Goal: Task Accomplishment & Management: Use online tool/utility

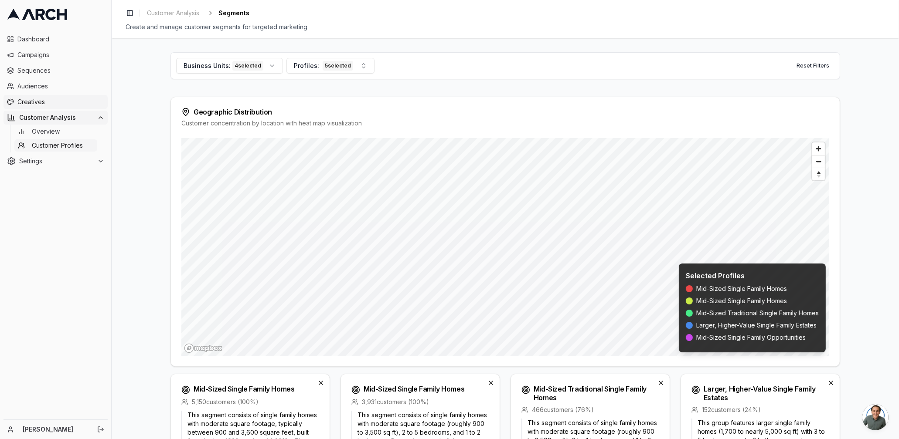
click at [37, 97] on link "Creatives" at bounding box center [55, 102] width 104 height 14
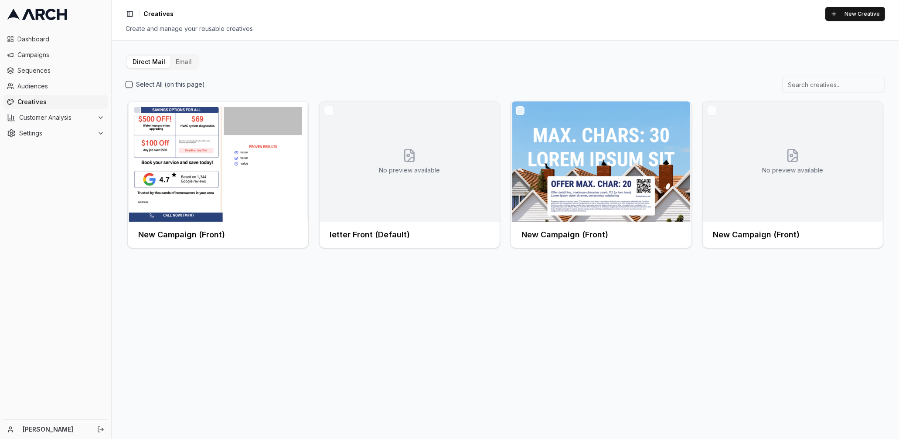
click at [180, 60] on button "Email" at bounding box center [183, 62] width 27 height 12
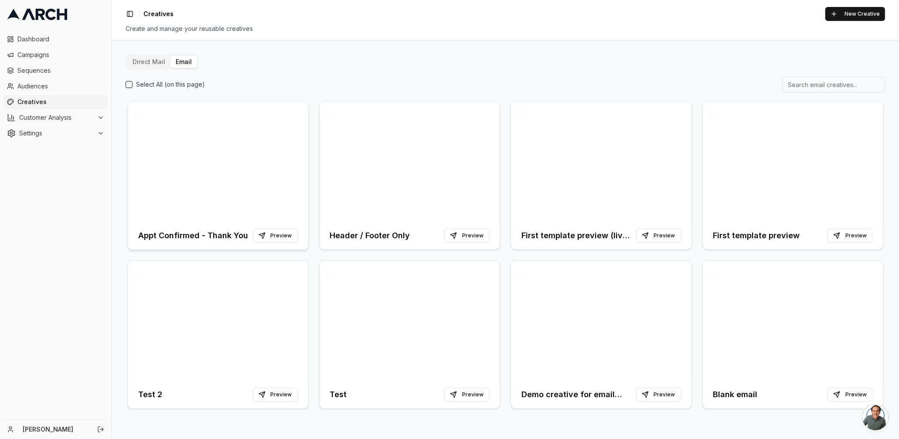
click at [281, 177] on div at bounding box center [218, 162] width 180 height 120
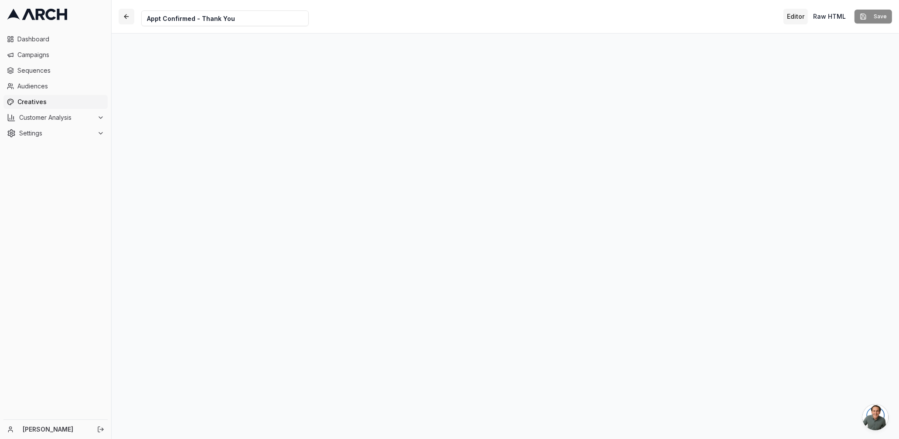
click at [129, 15] on button "button" at bounding box center [127, 17] width 16 height 16
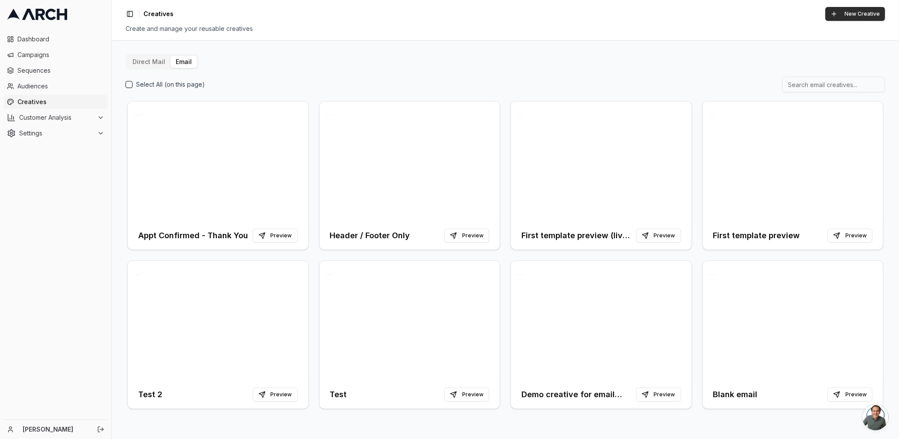
click at [841, 10] on button "New Creative" at bounding box center [855, 14] width 60 height 14
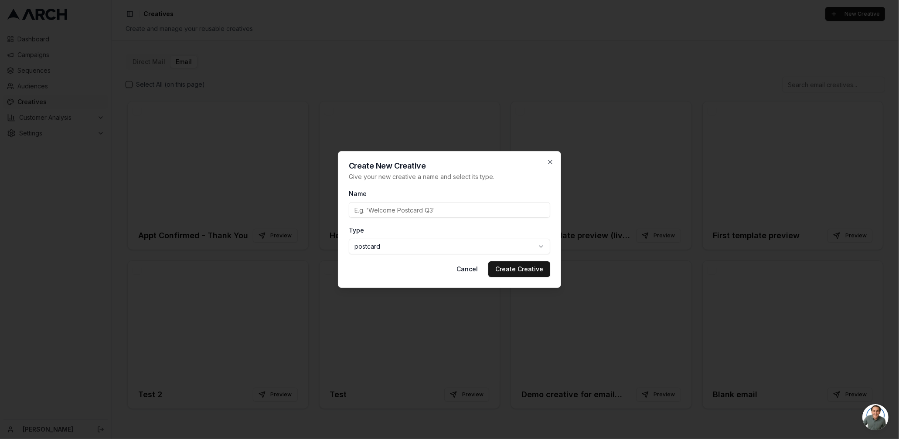
click at [474, 252] on body "Dashboard Campaigns Sequences Audiences Creatives Customer Analysis Settings [P…" at bounding box center [449, 219] width 899 height 439
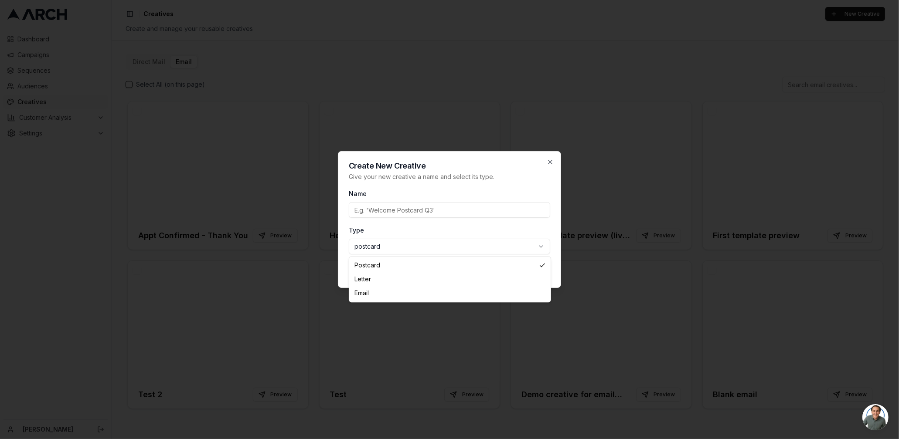
select select "email"
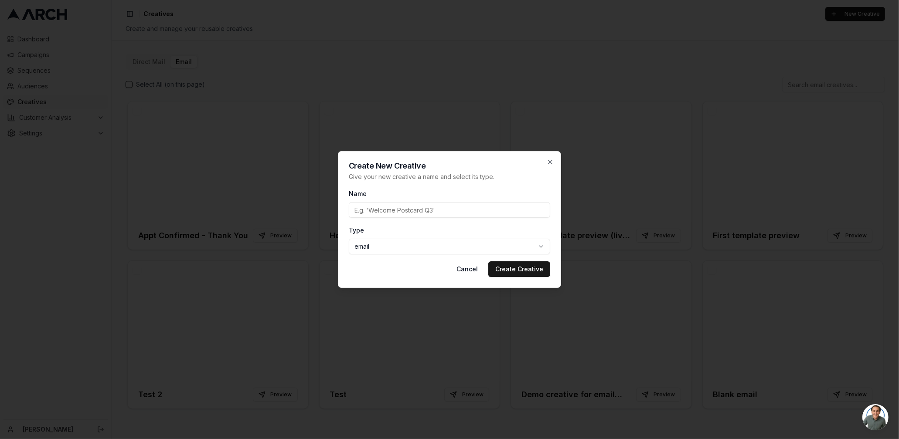
click at [449, 210] on input "Name" at bounding box center [449, 210] width 201 height 16
type input "test"
click at [488, 261] on button "Create Creative" at bounding box center [519, 269] width 62 height 16
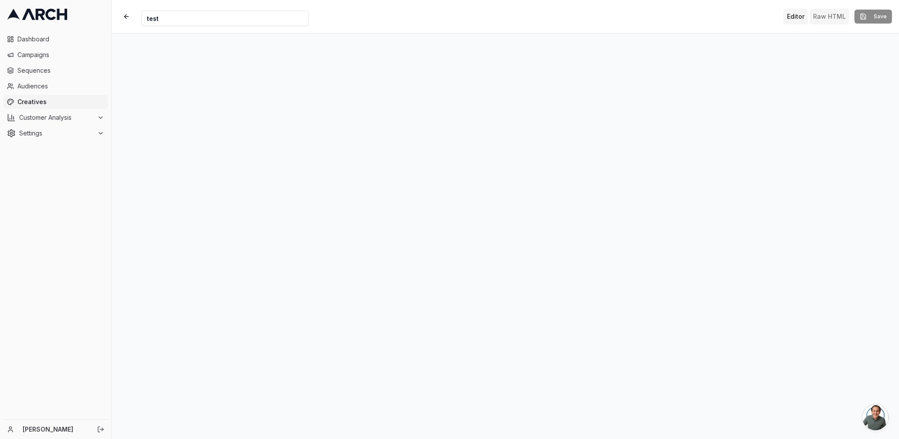
click at [821, 20] on button "Raw HTML" at bounding box center [829, 17] width 40 height 16
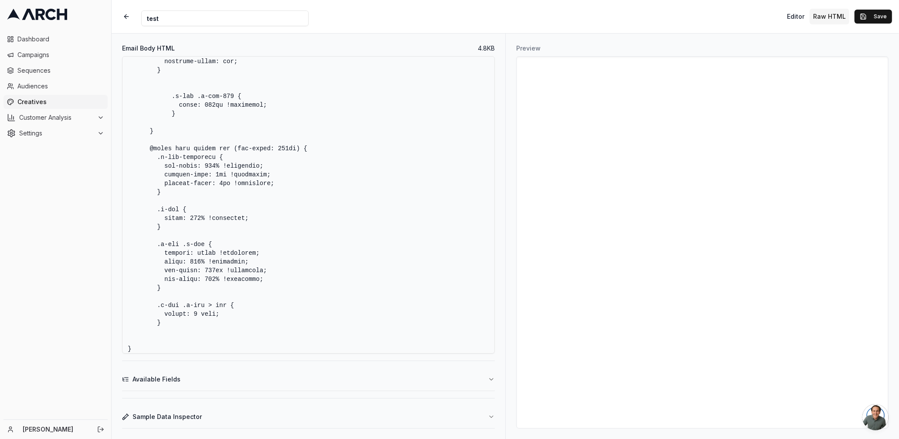
scroll to position [982, 0]
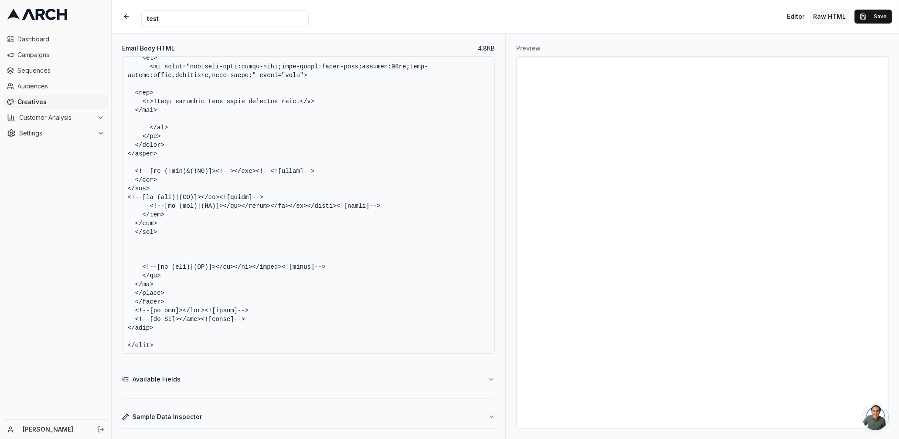
drag, startPoint x: 127, startPoint y: 65, endPoint x: 339, endPoint y: 409, distance: 403.9
click at [339, 409] on div "Email Body HTML 4.8 KB Available Fields Sample Data Inspector" at bounding box center [309, 237] width 394 height 406
click at [248, 357] on div "Email Body HTML 4.8 KB Available Fields Sample Data Inspector" at bounding box center [309, 237] width 394 height 406
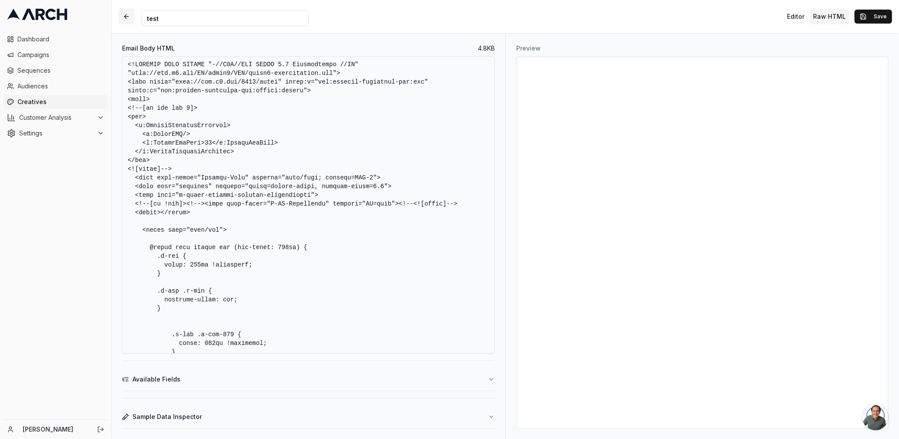
click at [129, 13] on button "button" at bounding box center [127, 17] width 16 height 16
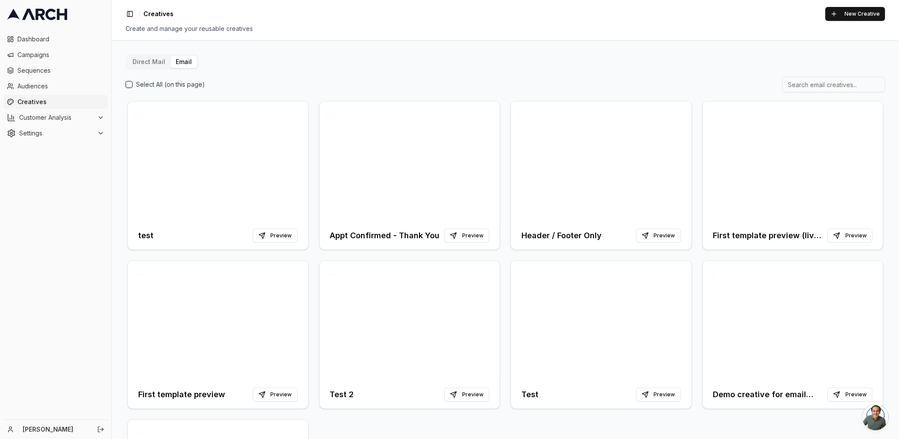
click at [126, 87] on button "Select All (on this page)" at bounding box center [129, 84] width 7 height 7
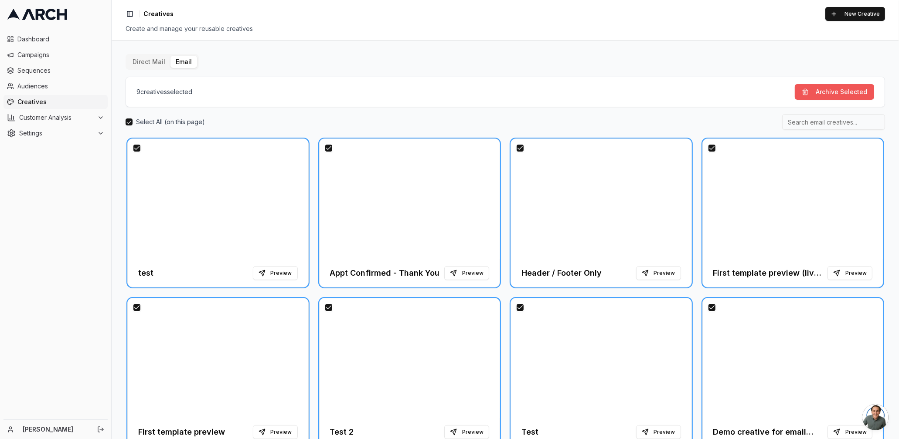
click at [827, 91] on button "Archive Selected" at bounding box center [833, 92] width 79 height 16
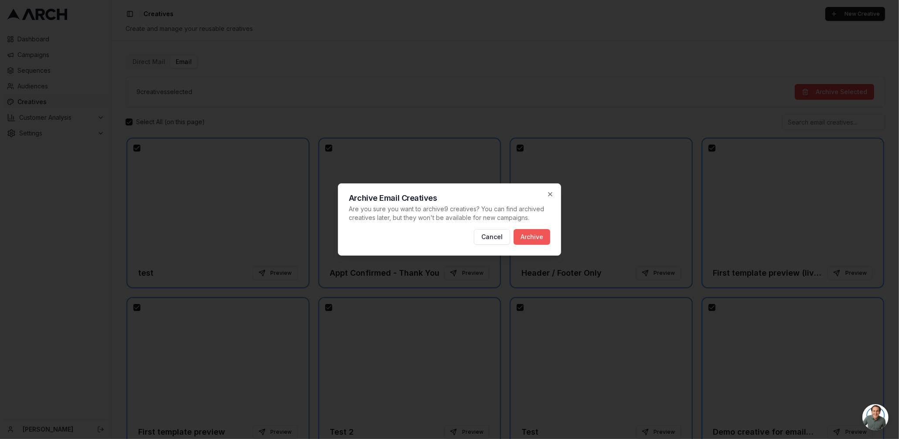
click at [541, 236] on button "Archive" at bounding box center [531, 237] width 37 height 16
